Goal: Information Seeking & Learning: Find specific fact

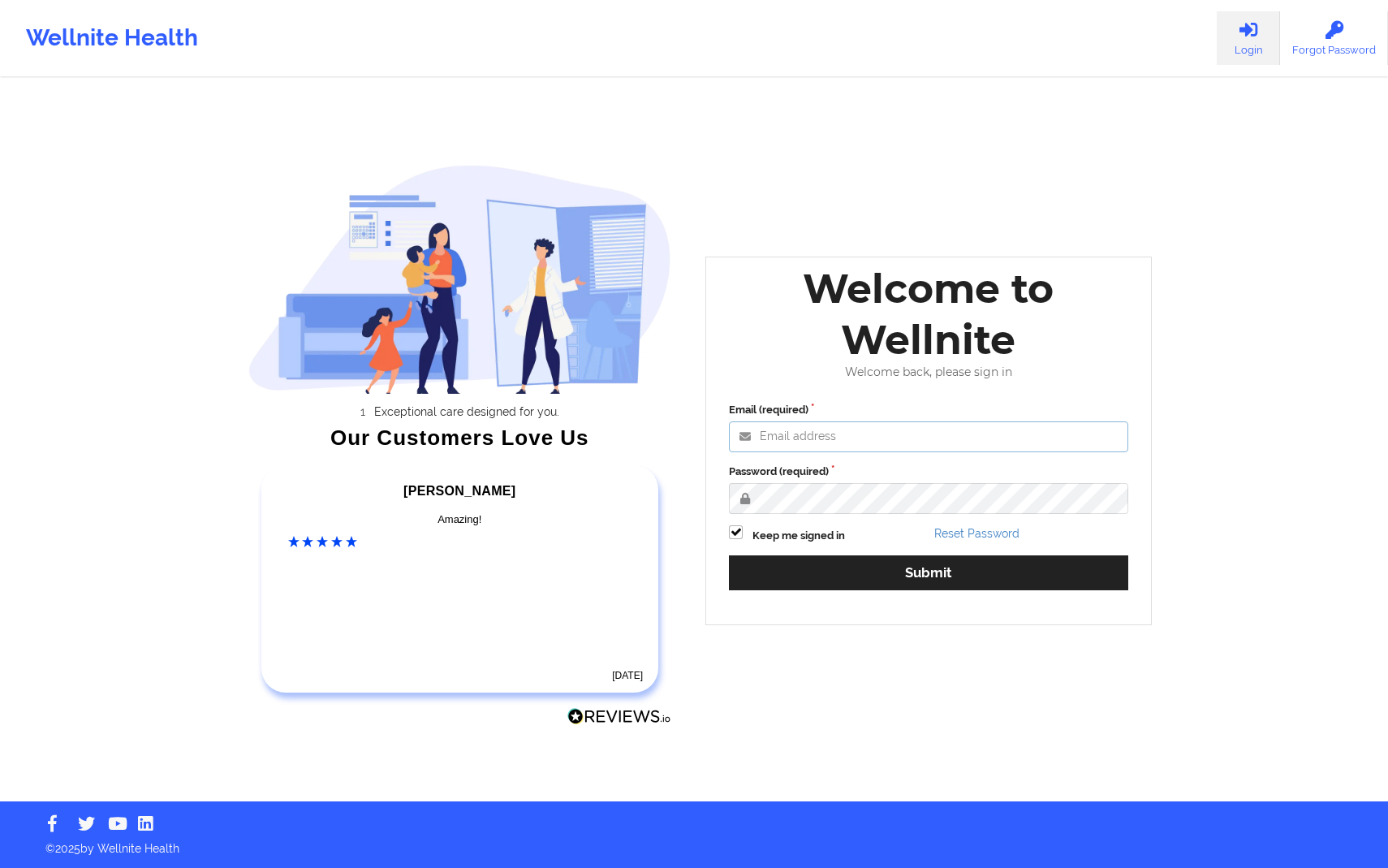
click at [942, 434] on input "Email (required)" at bounding box center [928, 437] width 400 height 31
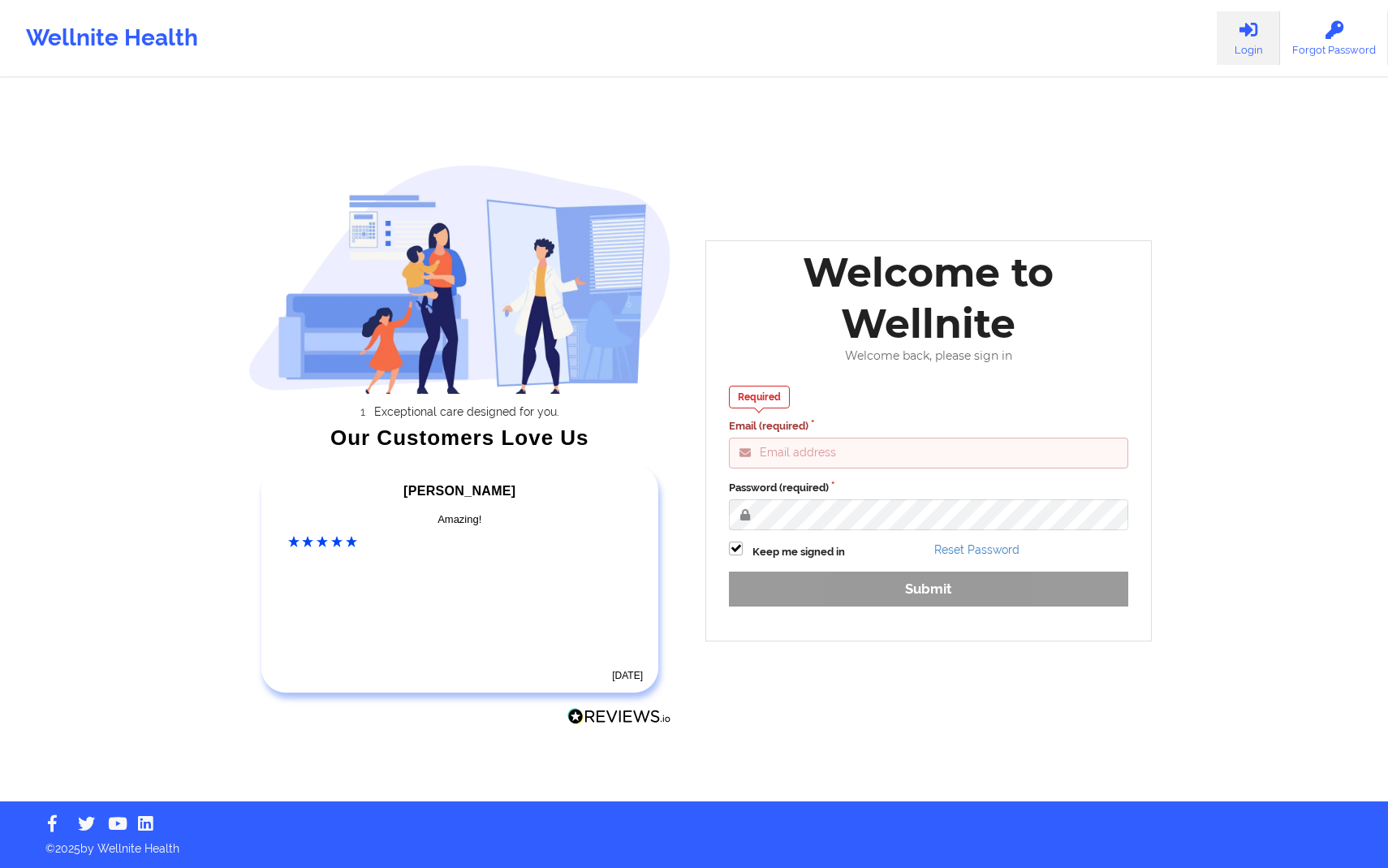
type input "[PERSON_NAME][EMAIL_ADDRESS][DOMAIN_NAME]"
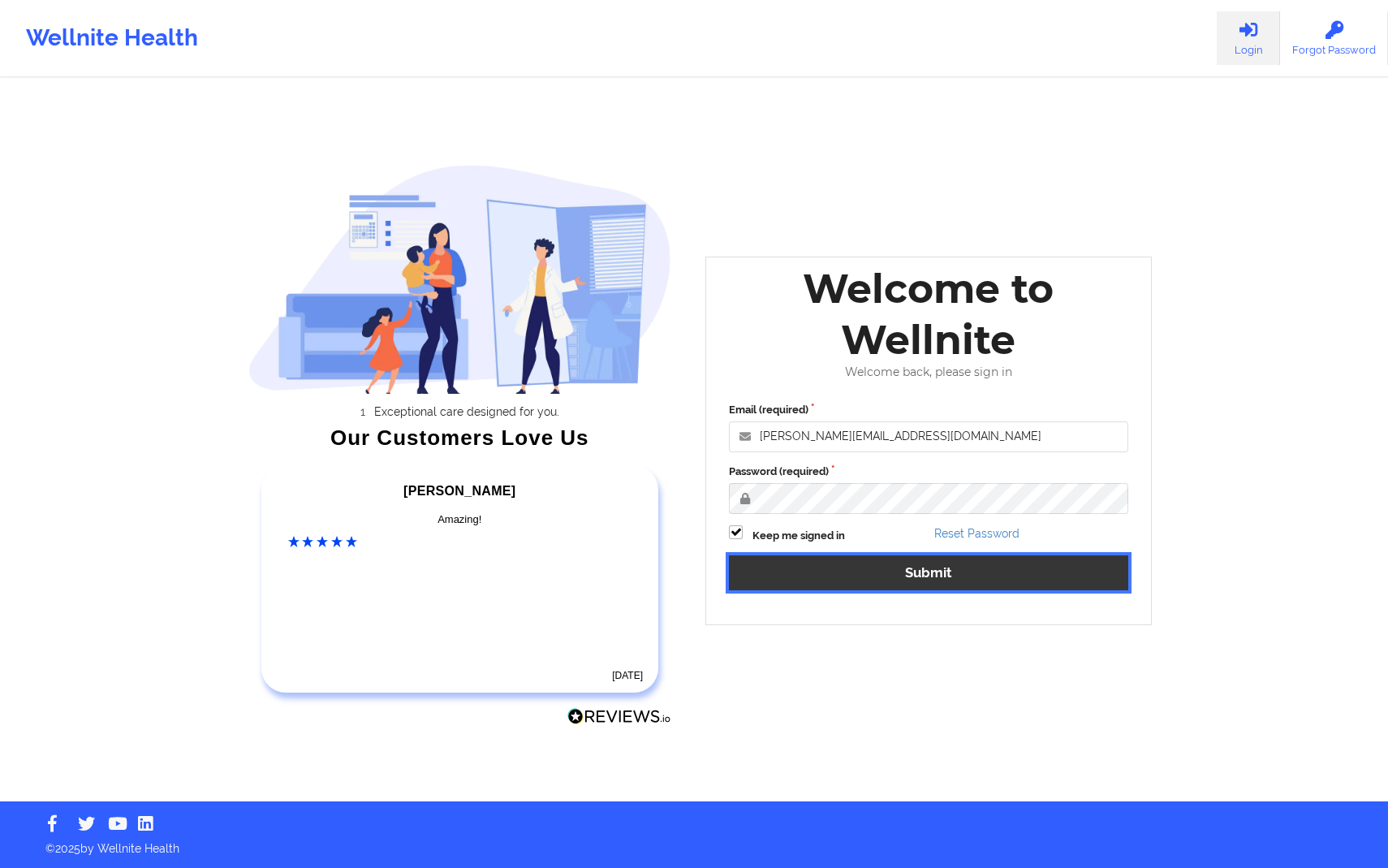
click at [907, 575] on button "Submit" at bounding box center [928, 572] width 400 height 35
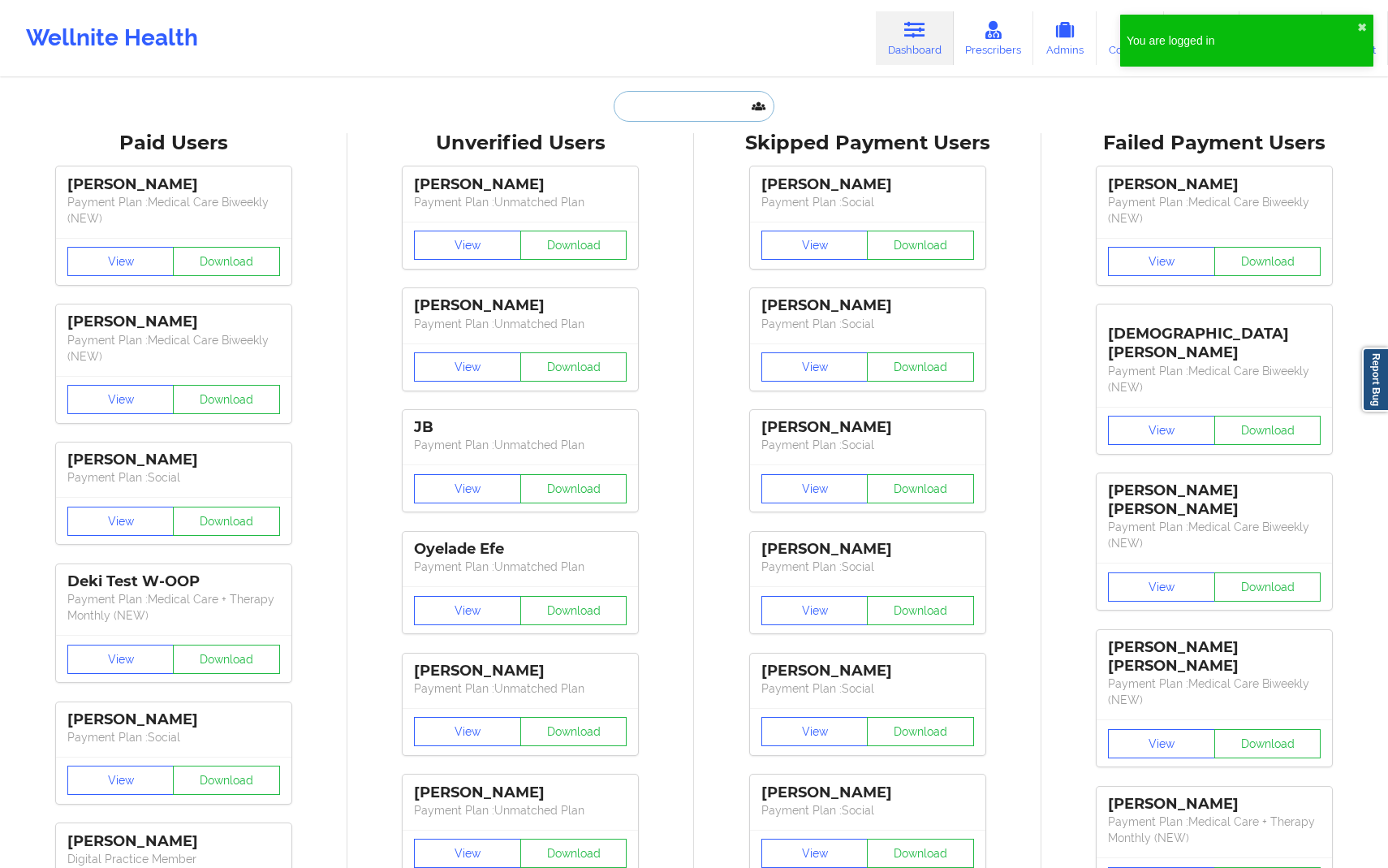
click at [687, 92] on input "text" at bounding box center [694, 106] width 161 height 31
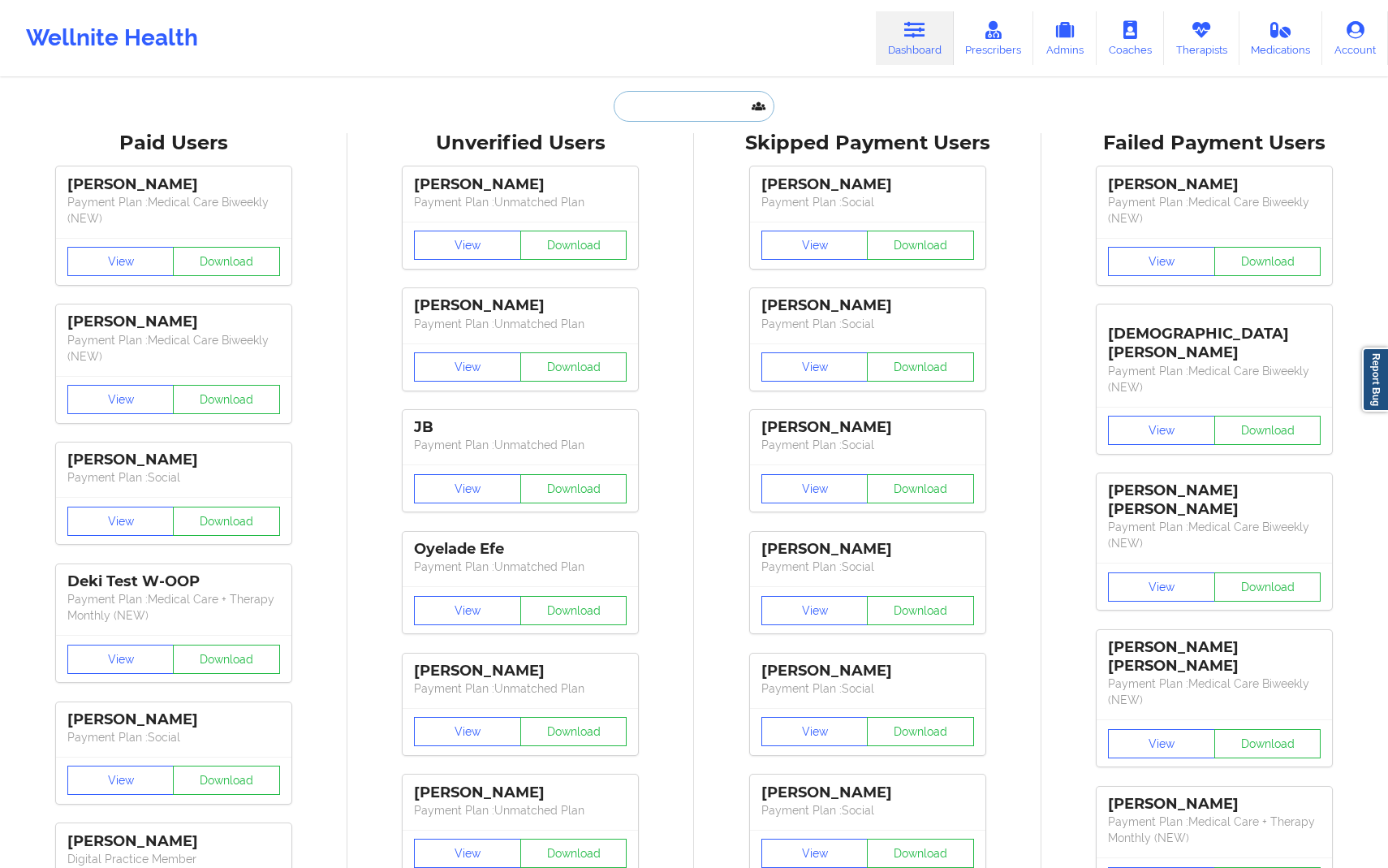
click at [710, 110] on input "text" at bounding box center [694, 106] width 161 height 31
paste input "[EMAIL_ADDRESS][DOMAIN_NAME]"
type input "[EMAIL_ADDRESS][DOMAIN_NAME]"
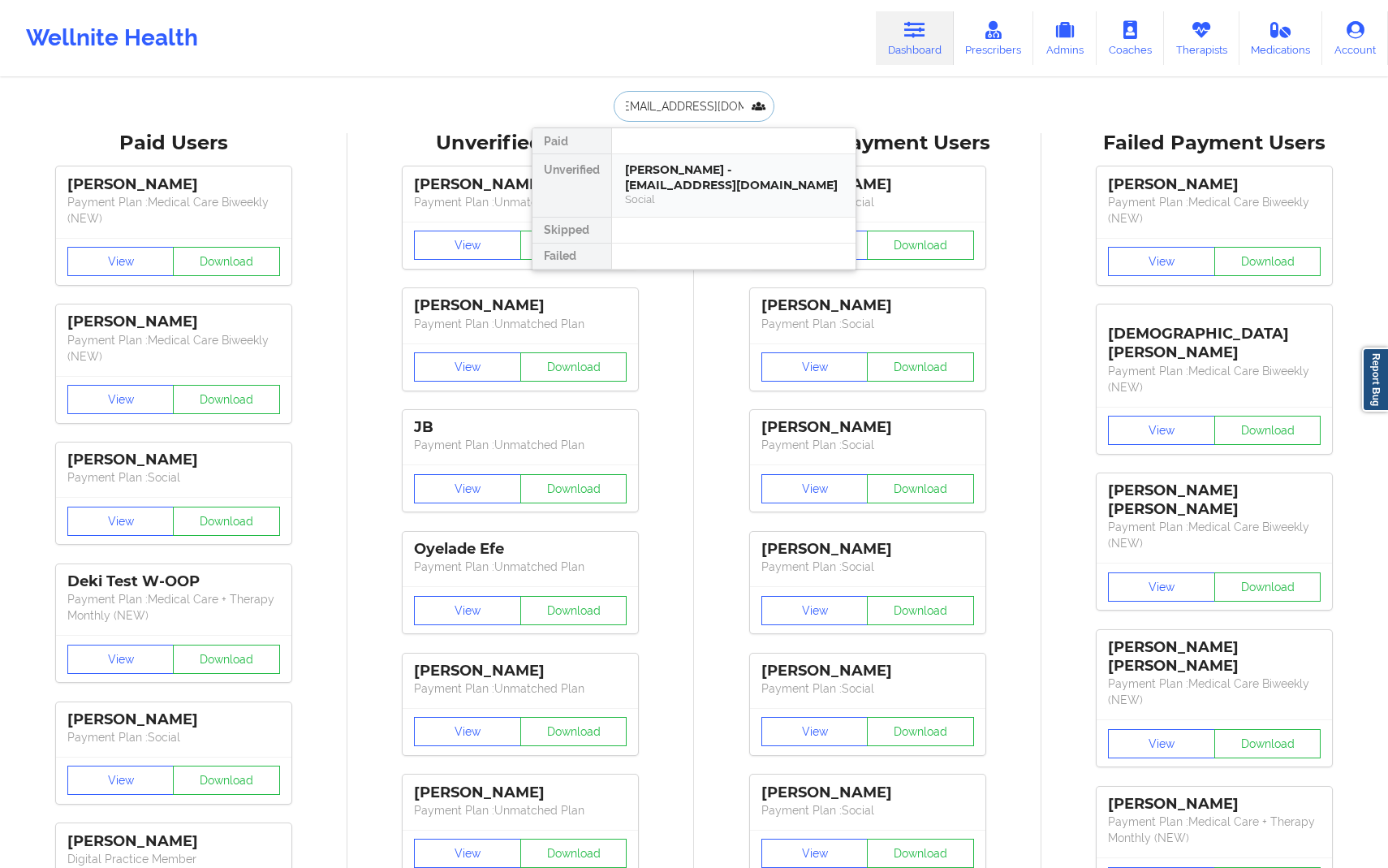
click at [698, 175] on div "[PERSON_NAME] - [EMAIL_ADDRESS][DOMAIN_NAME]" at bounding box center [734, 177] width 218 height 30
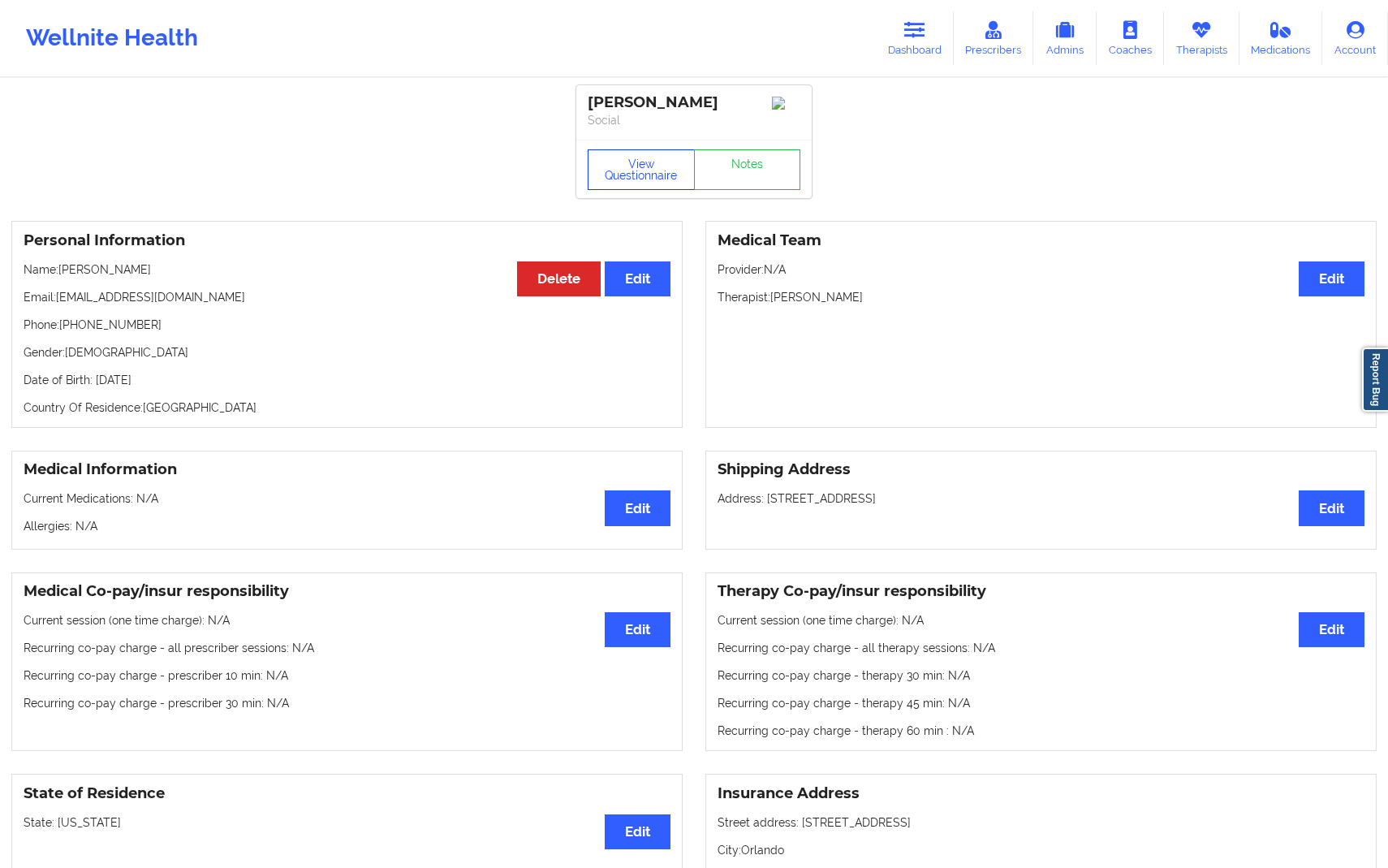
click at [635, 176] on button "View Questionnaire" at bounding box center [642, 169] width 107 height 41
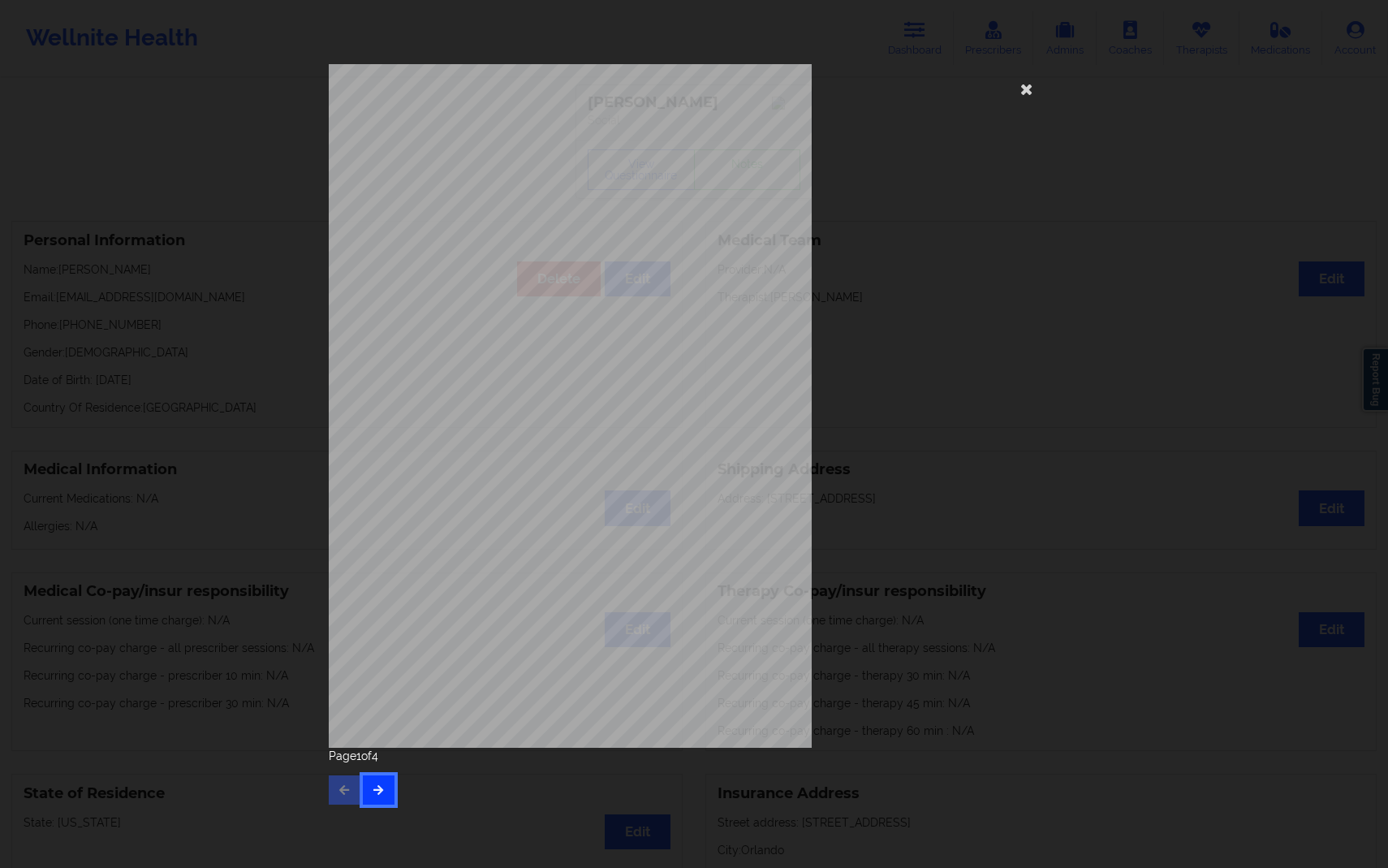
click at [380, 780] on button "button" at bounding box center [379, 790] width 32 height 29
click at [380, 780] on div "Page 4 of 4" at bounding box center [694, 775] width 731 height 56
click at [173, 527] on div "Currently Suicidal None Local Pharmacy Data None Where patient came from Other …" at bounding box center [694, 434] width 1388 height 868
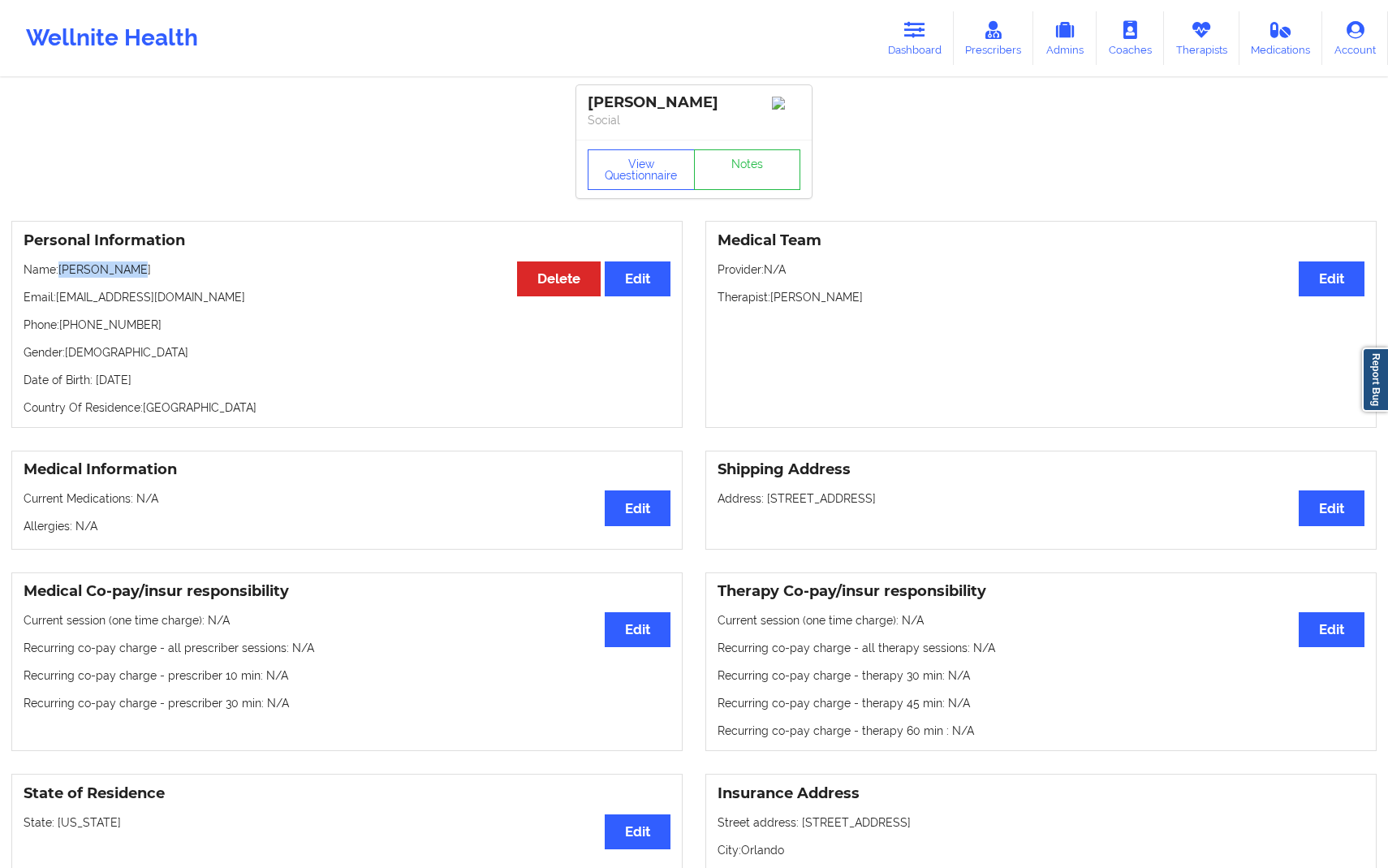
drag, startPoint x: 59, startPoint y: 274, endPoint x: 157, endPoint y: 272, distance: 98.0
click at [157, 273] on p "Name: [PERSON_NAME]" at bounding box center [347, 269] width 647 height 16
copy p "[PERSON_NAME]"
